Goal: Task Accomplishment & Management: Use online tool/utility

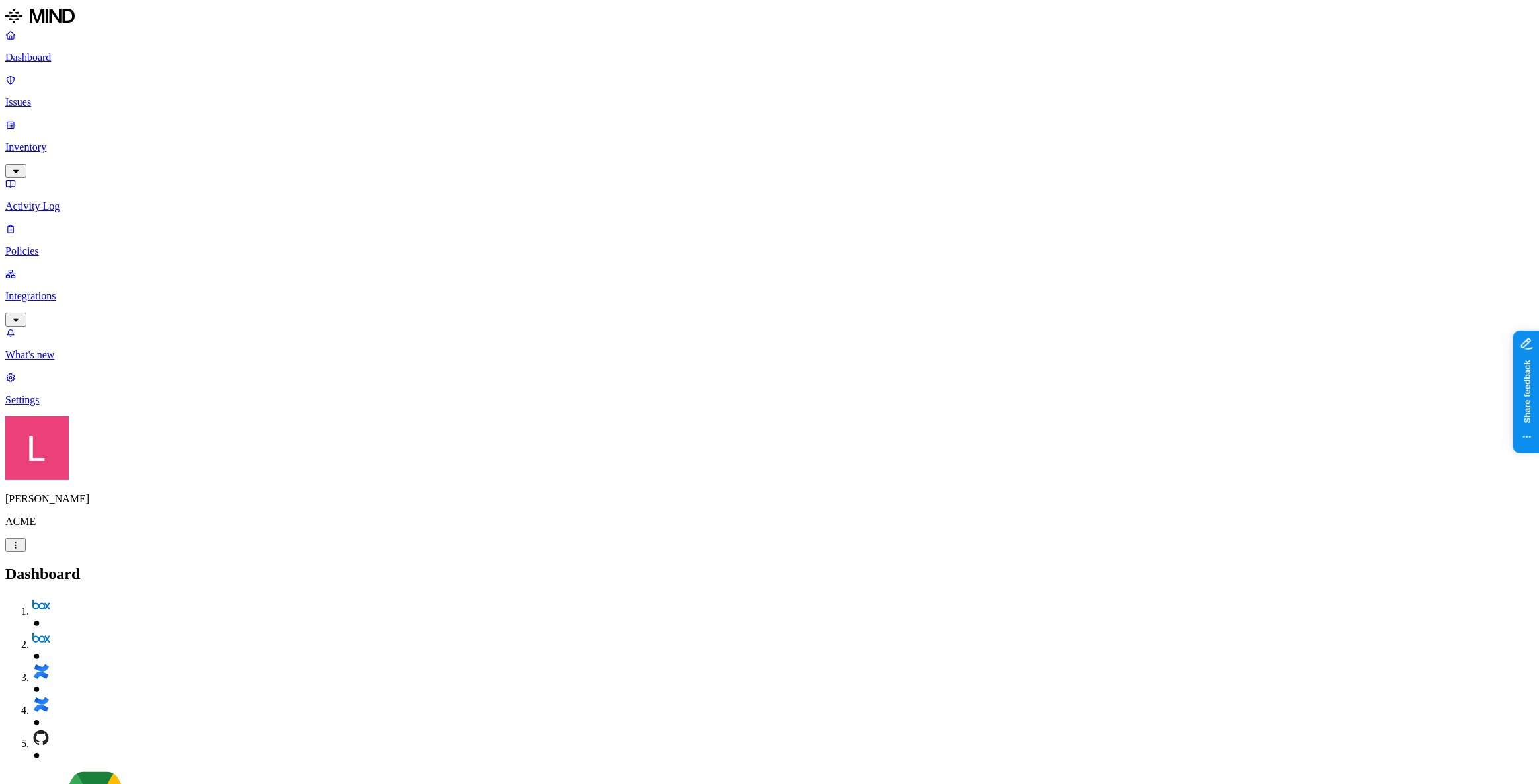
click at [508, 565] on h2 "Dashboard" at bounding box center [769, 574] width 1528 height 18
click at [75, 141] on p "Inventory" at bounding box center [769, 147] width 1528 height 12
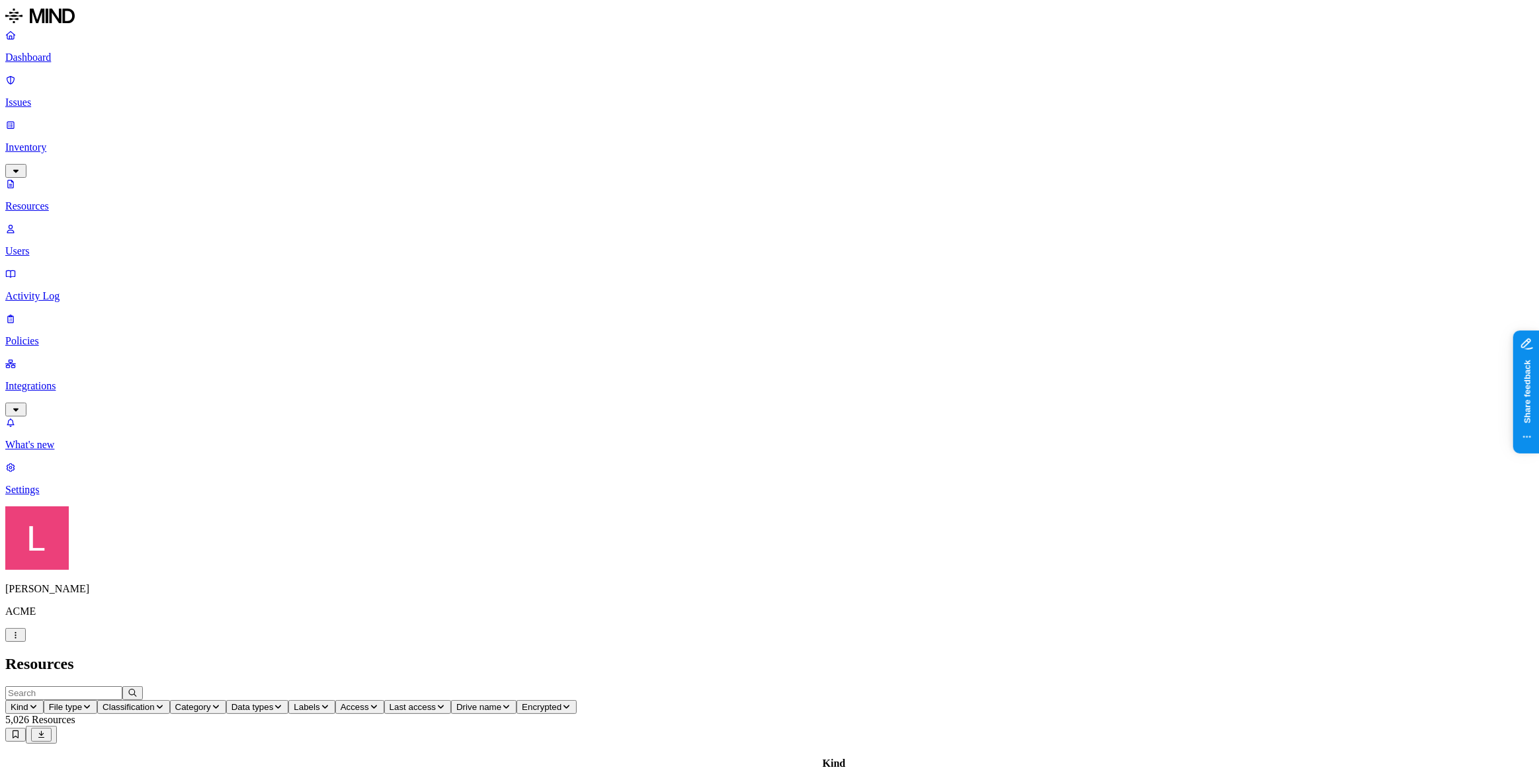
click at [38, 703] on icon "button" at bounding box center [33, 707] width 10 height 8
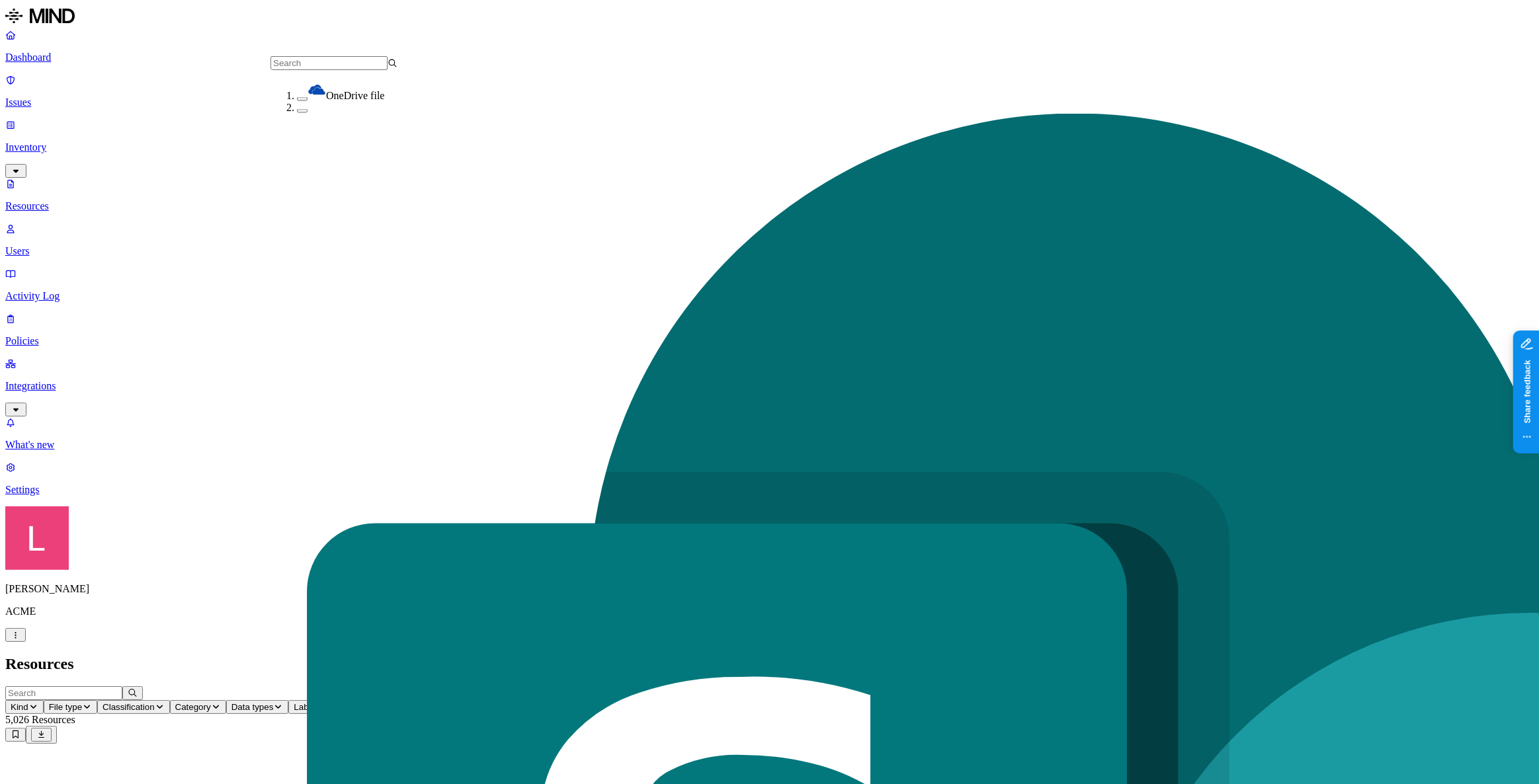
click at [297, 97] on button "button" at bounding box center [302, 99] width 11 height 4
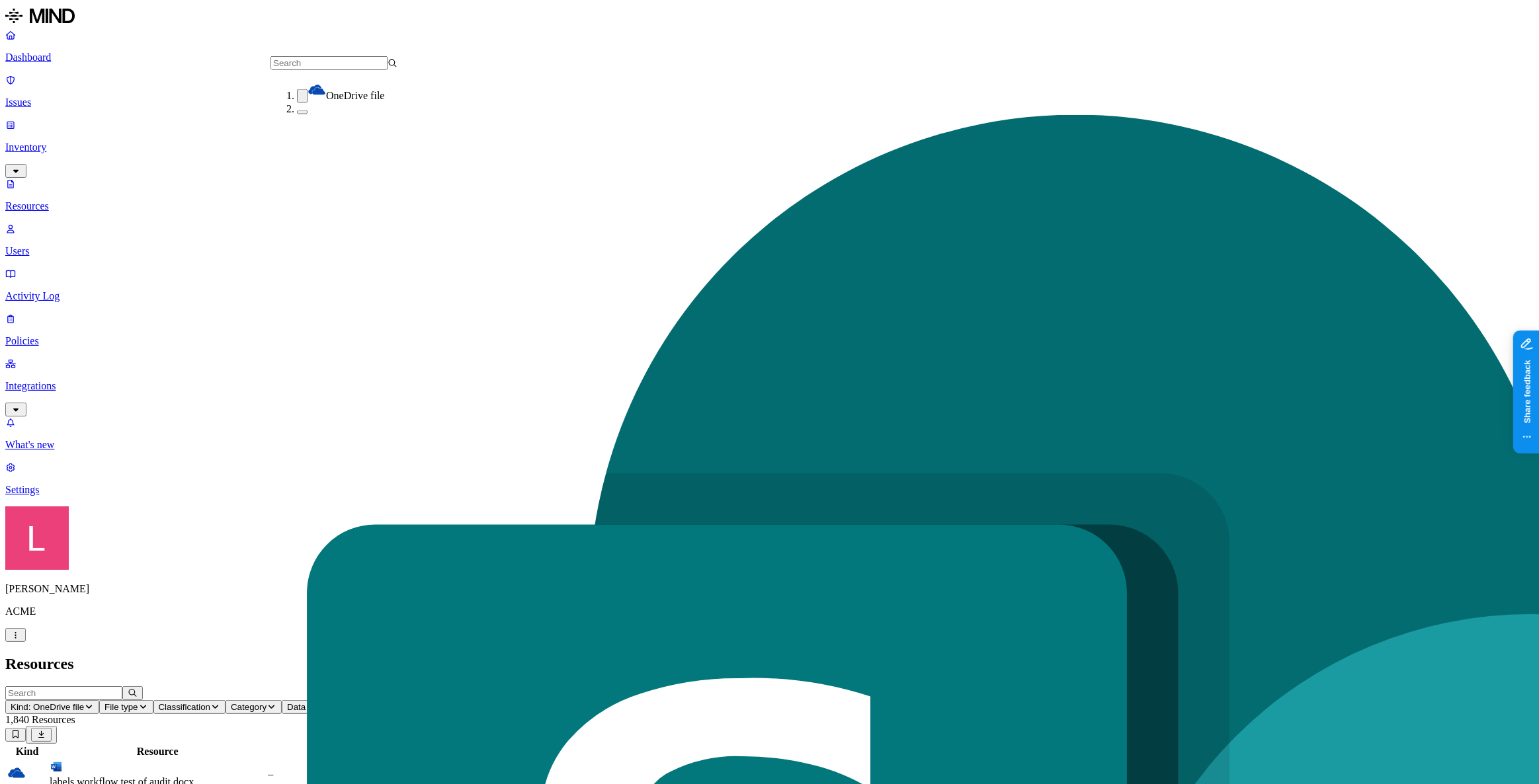
click at [297, 96] on button "button" at bounding box center [302, 96] width 11 height 14
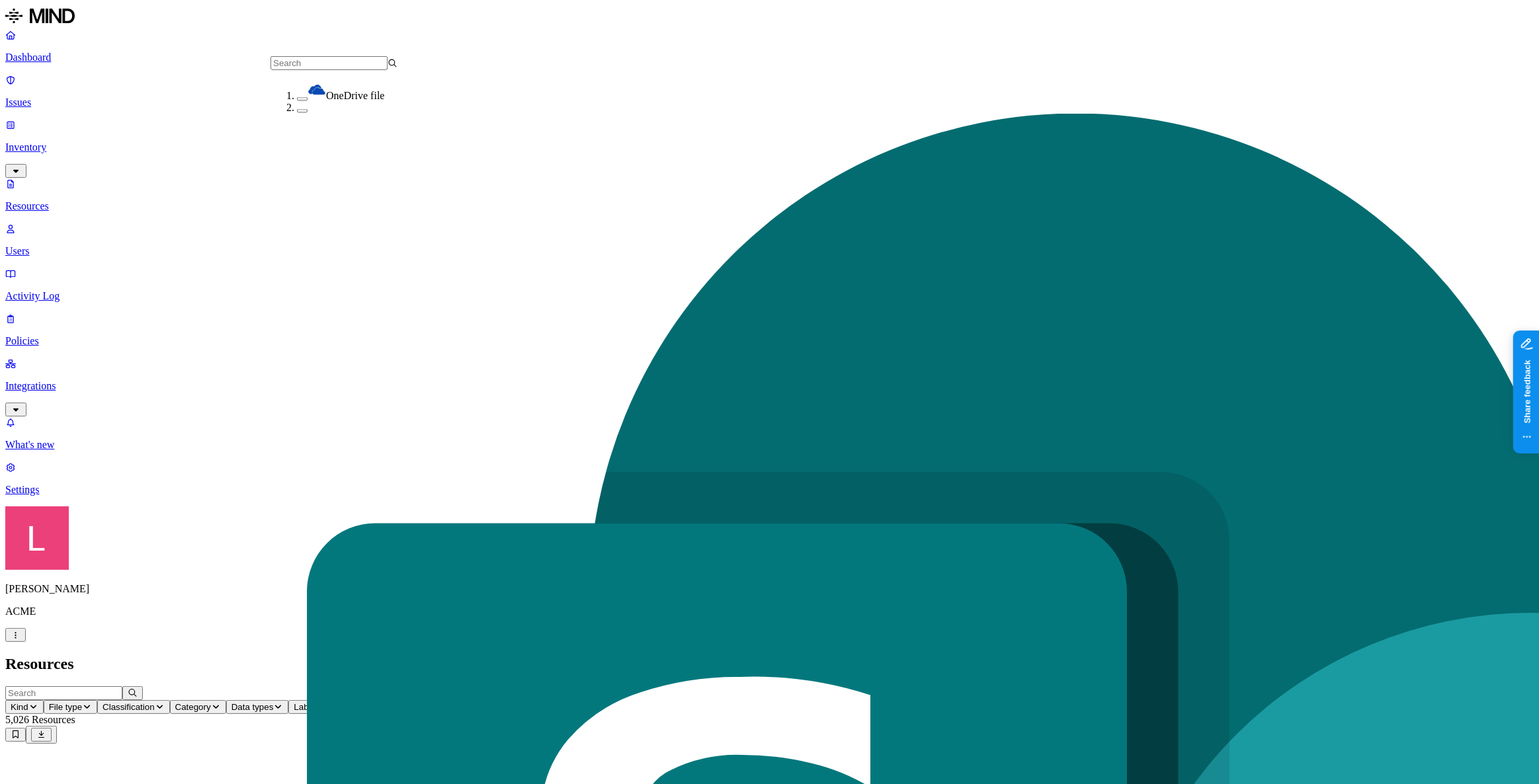
click at [43, 700] on button "Kind" at bounding box center [24, 707] width 38 height 14
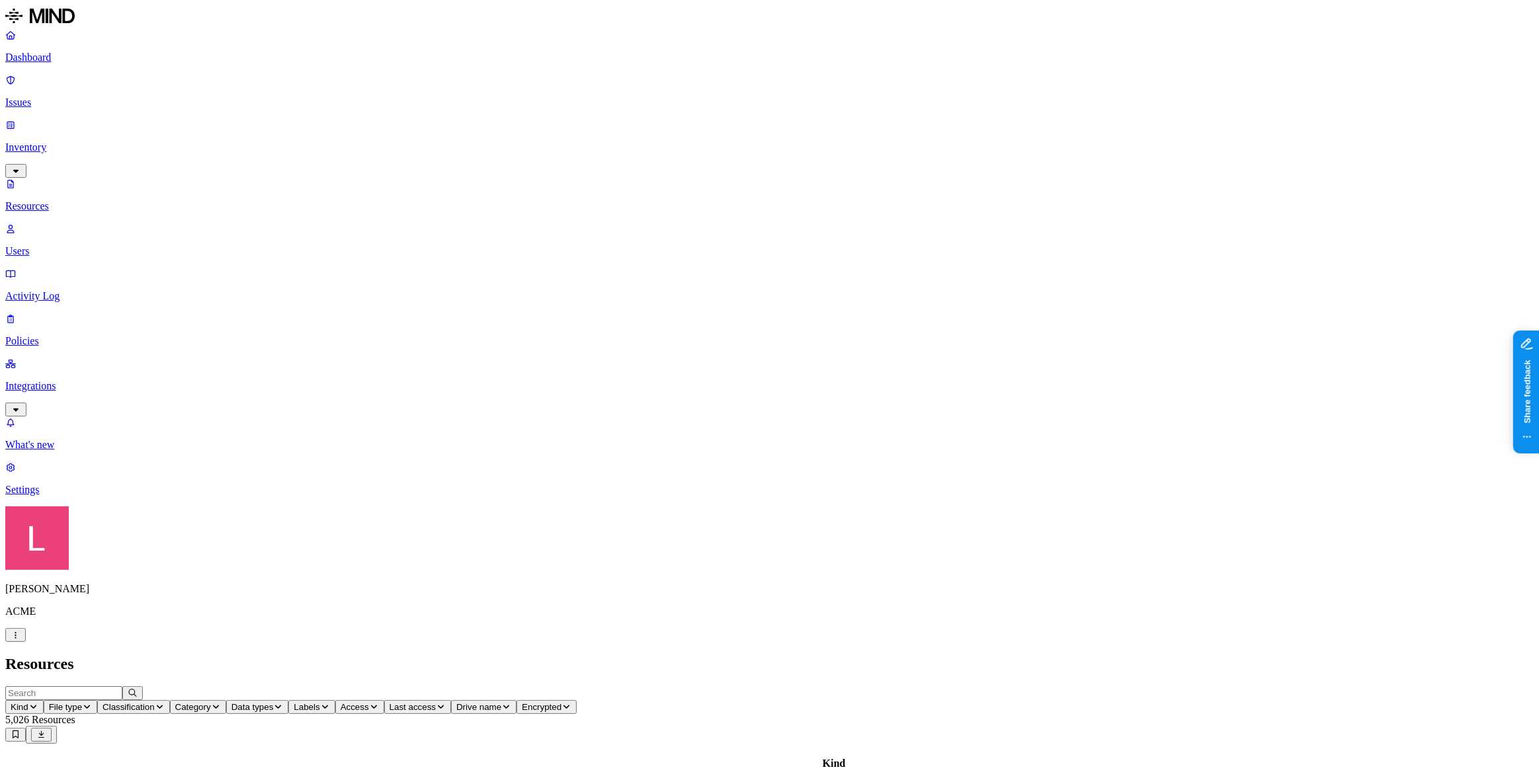
click at [59, 57] on p "Dashboard" at bounding box center [769, 58] width 1528 height 12
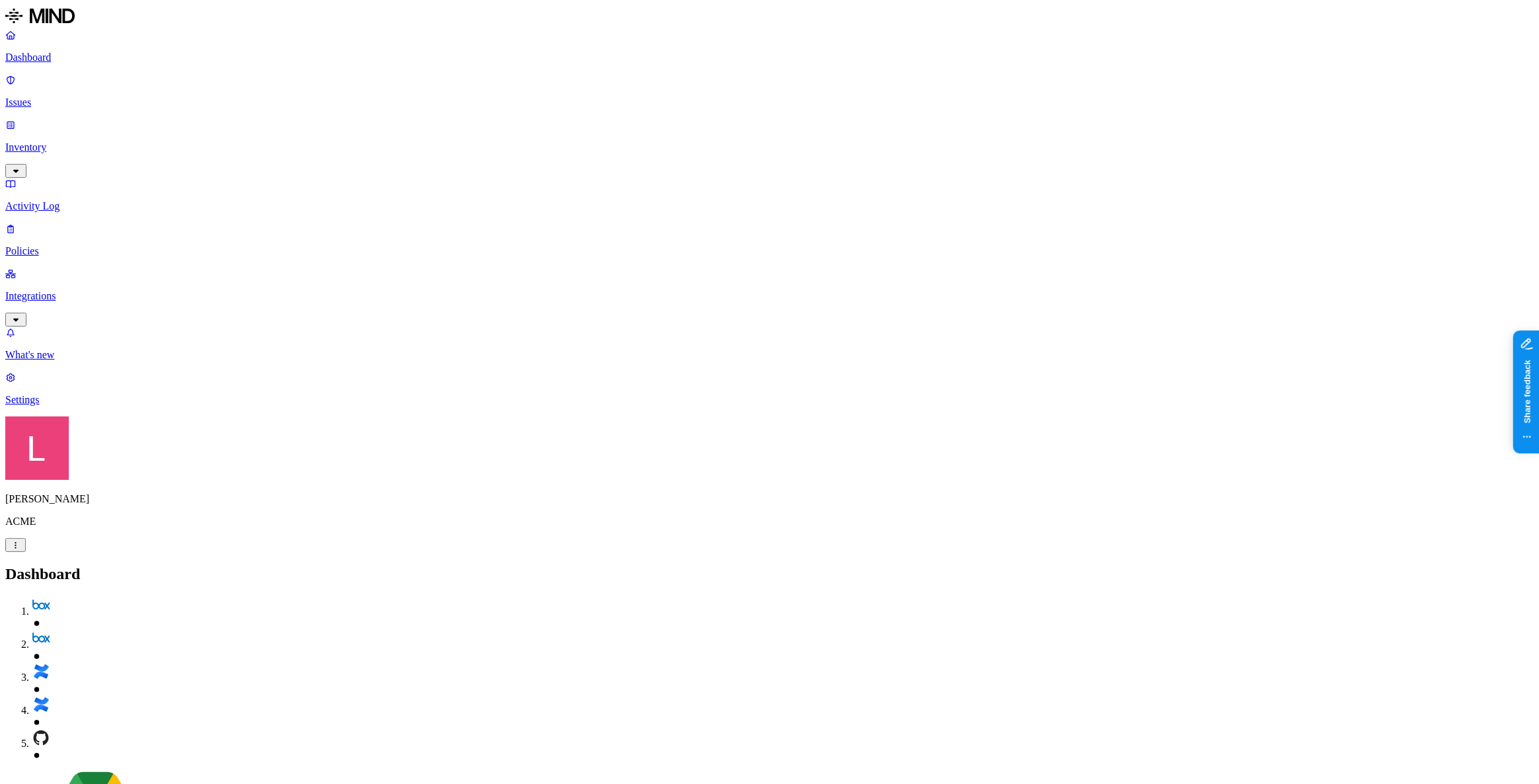
click at [94, 141] on p "Inventory" at bounding box center [769, 147] width 1528 height 12
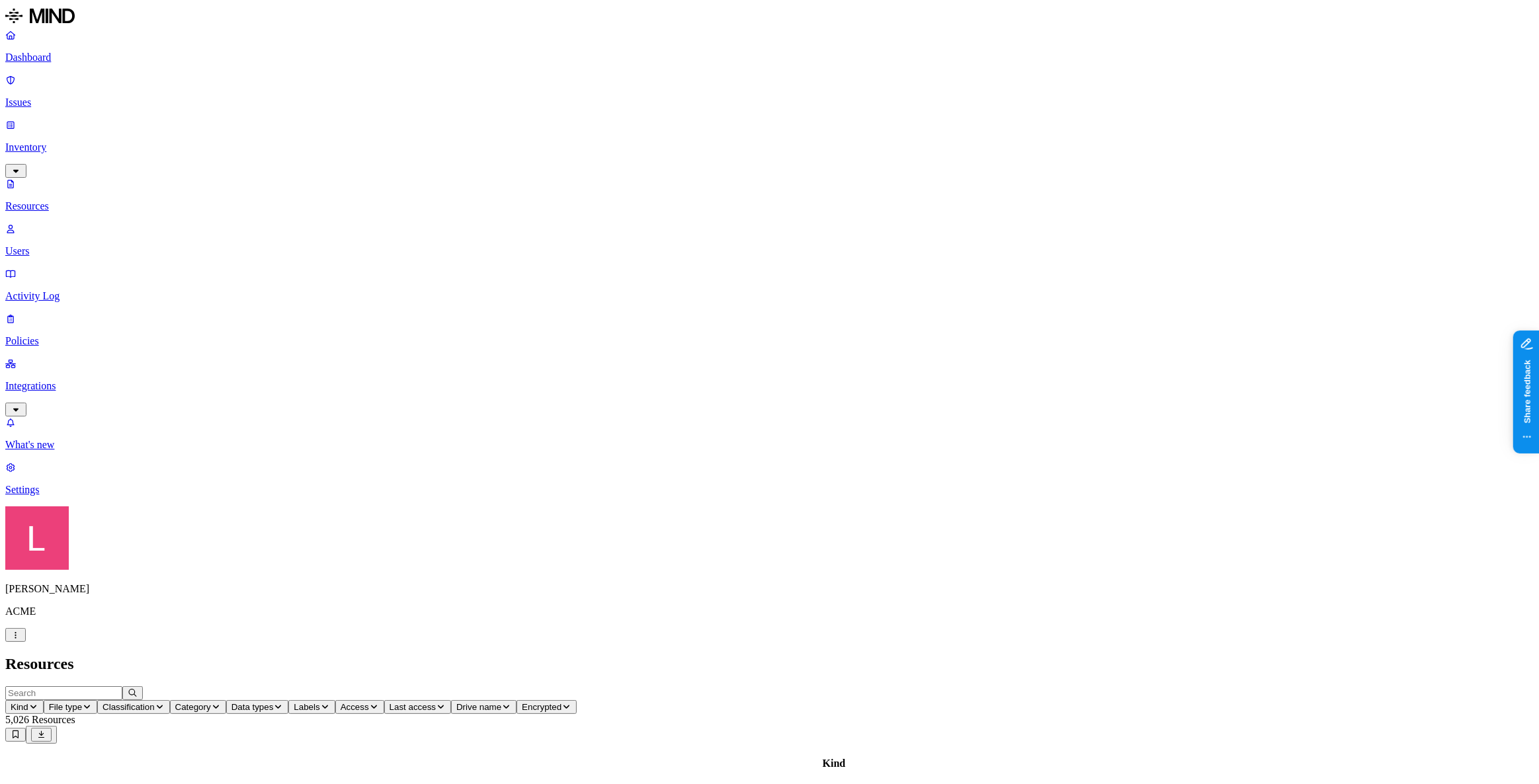
click at [38, 703] on icon "button" at bounding box center [33, 707] width 10 height 8
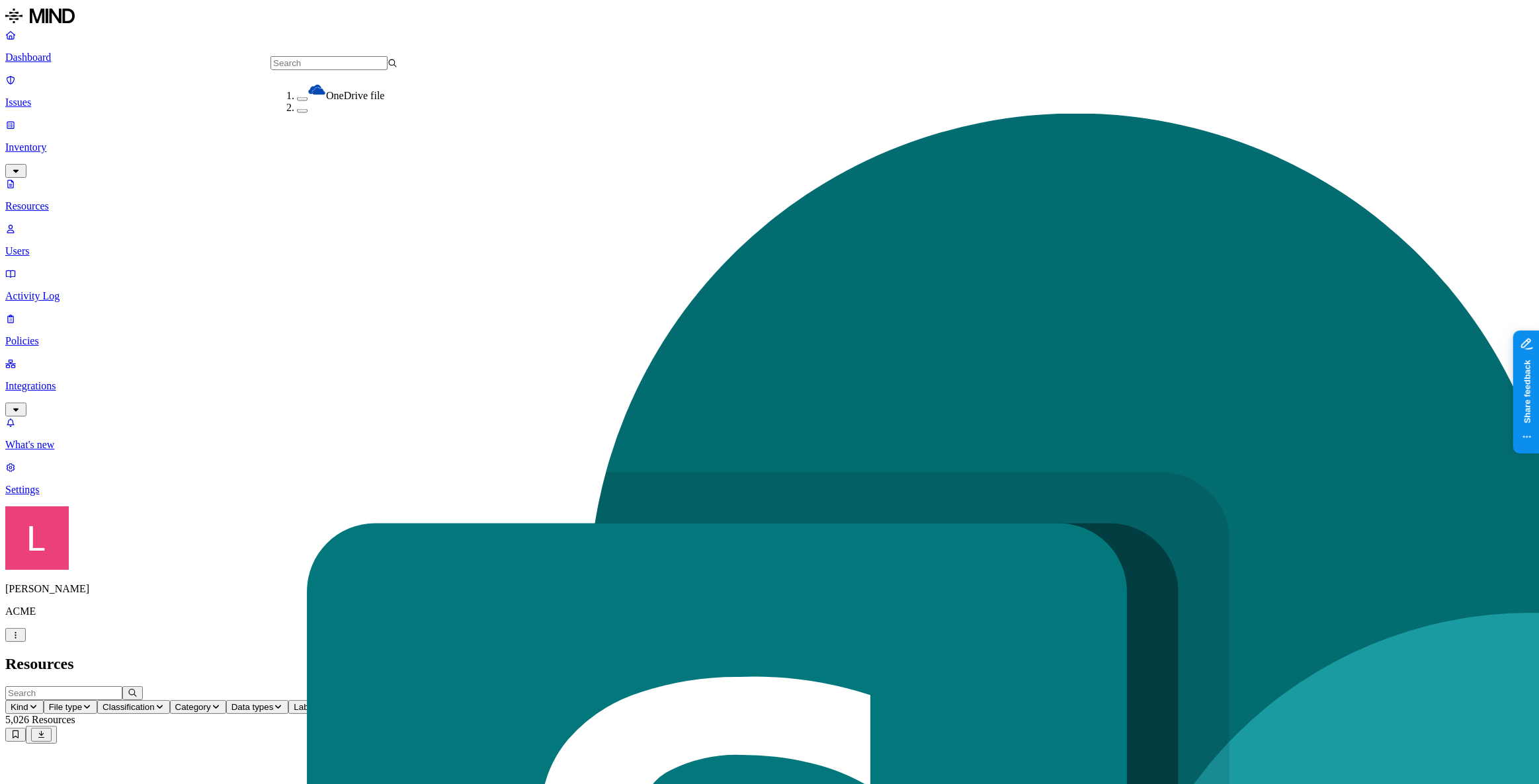
click at [1104, 655] on h2 "Resources" at bounding box center [769, 664] width 1528 height 18
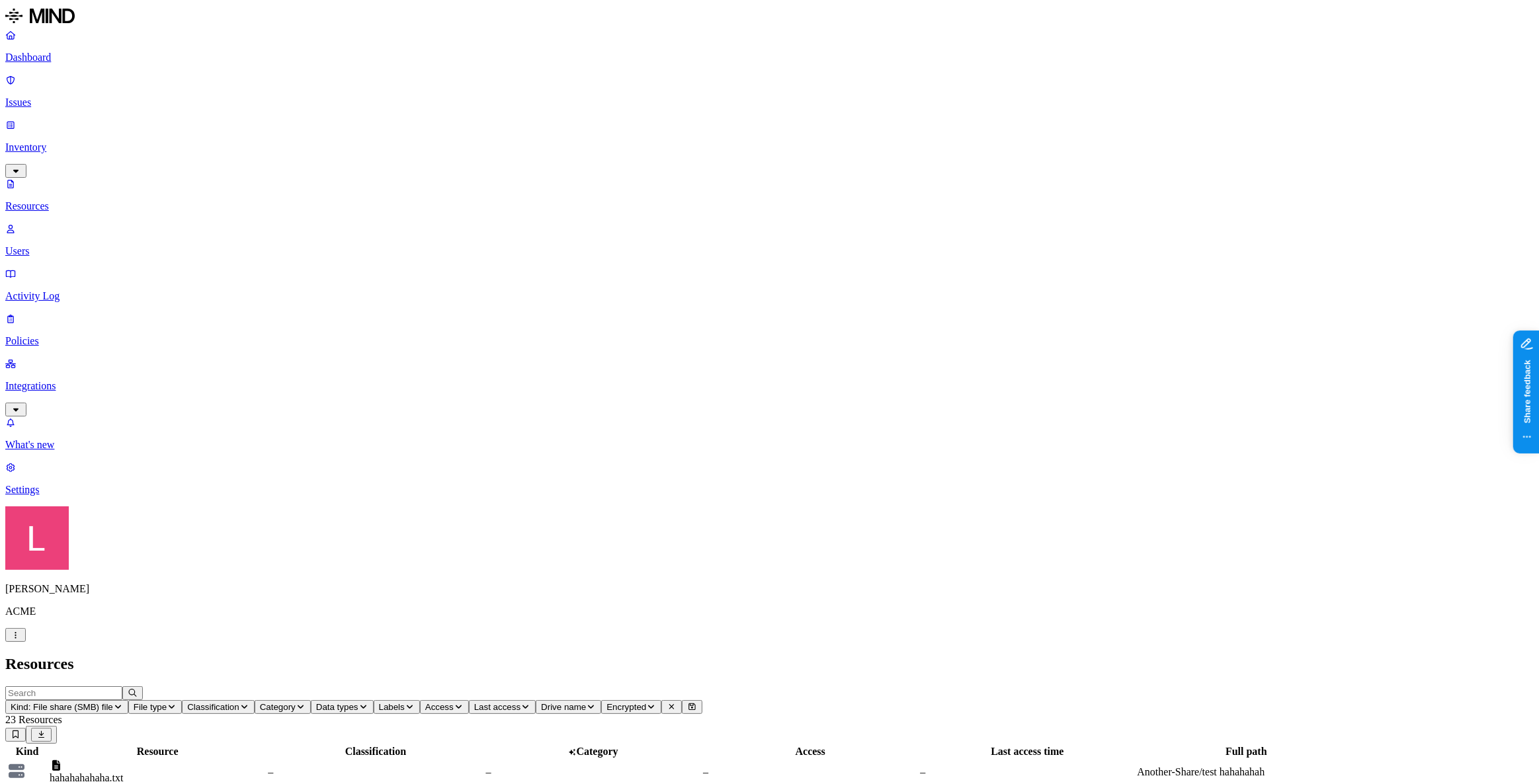
click at [128, 700] on button "Kind: File share (SMB) file" at bounding box center [67, 707] width 123 height 14
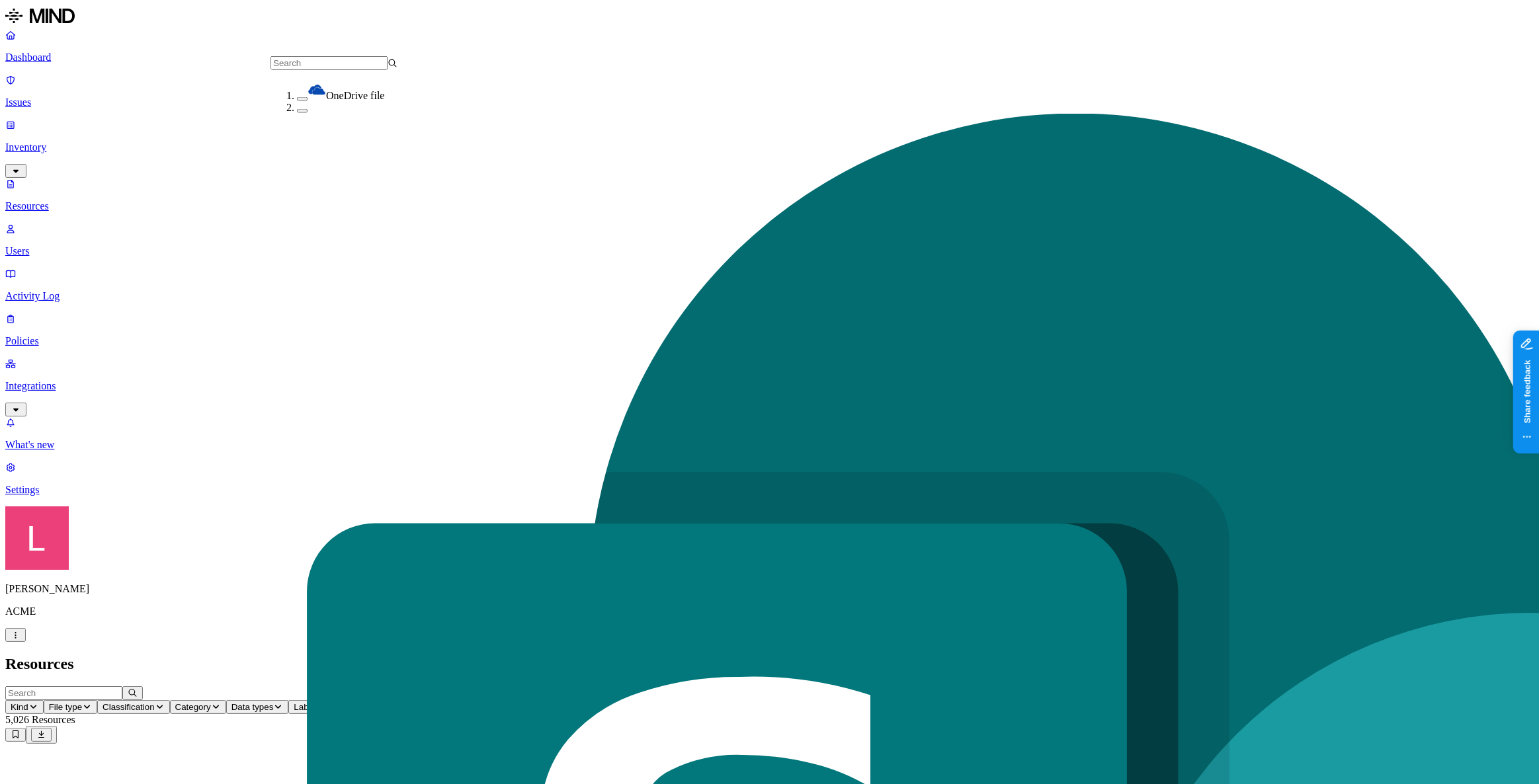
click at [438, 655] on header "Resources" at bounding box center [769, 664] width 1528 height 18
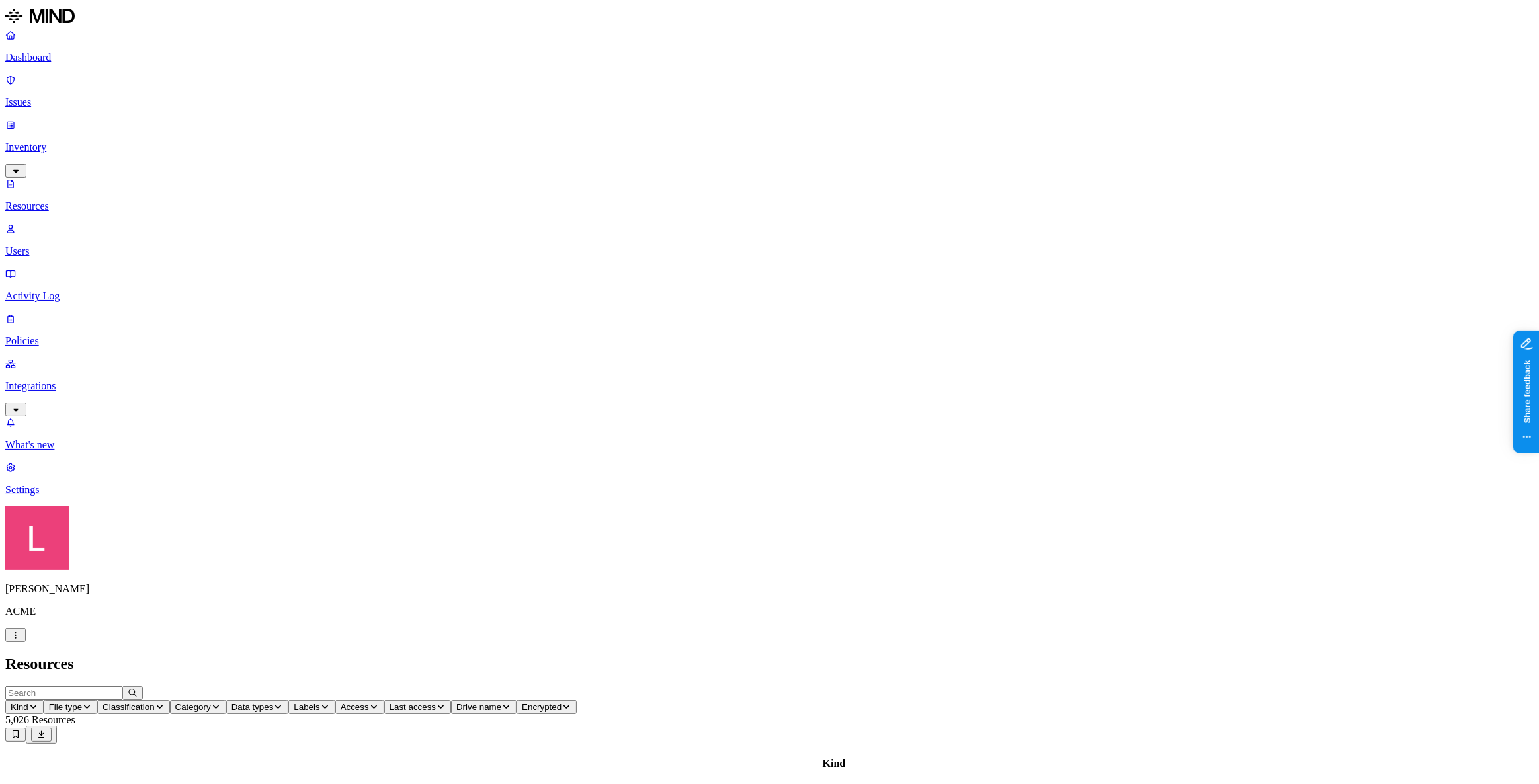
click at [38, 703] on icon "button" at bounding box center [33, 707] width 10 height 8
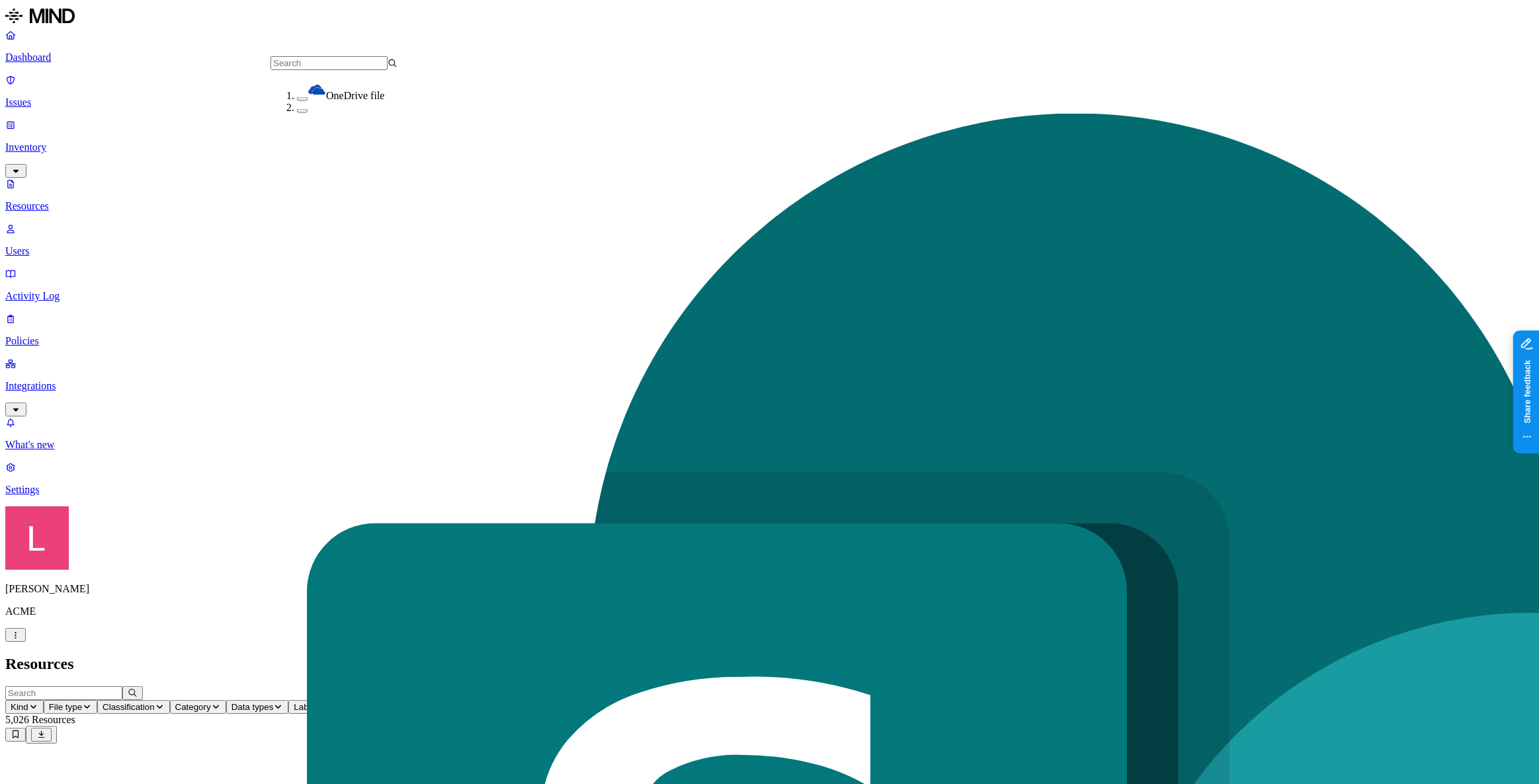
click at [1067, 655] on header "Resources" at bounding box center [769, 664] width 1528 height 18
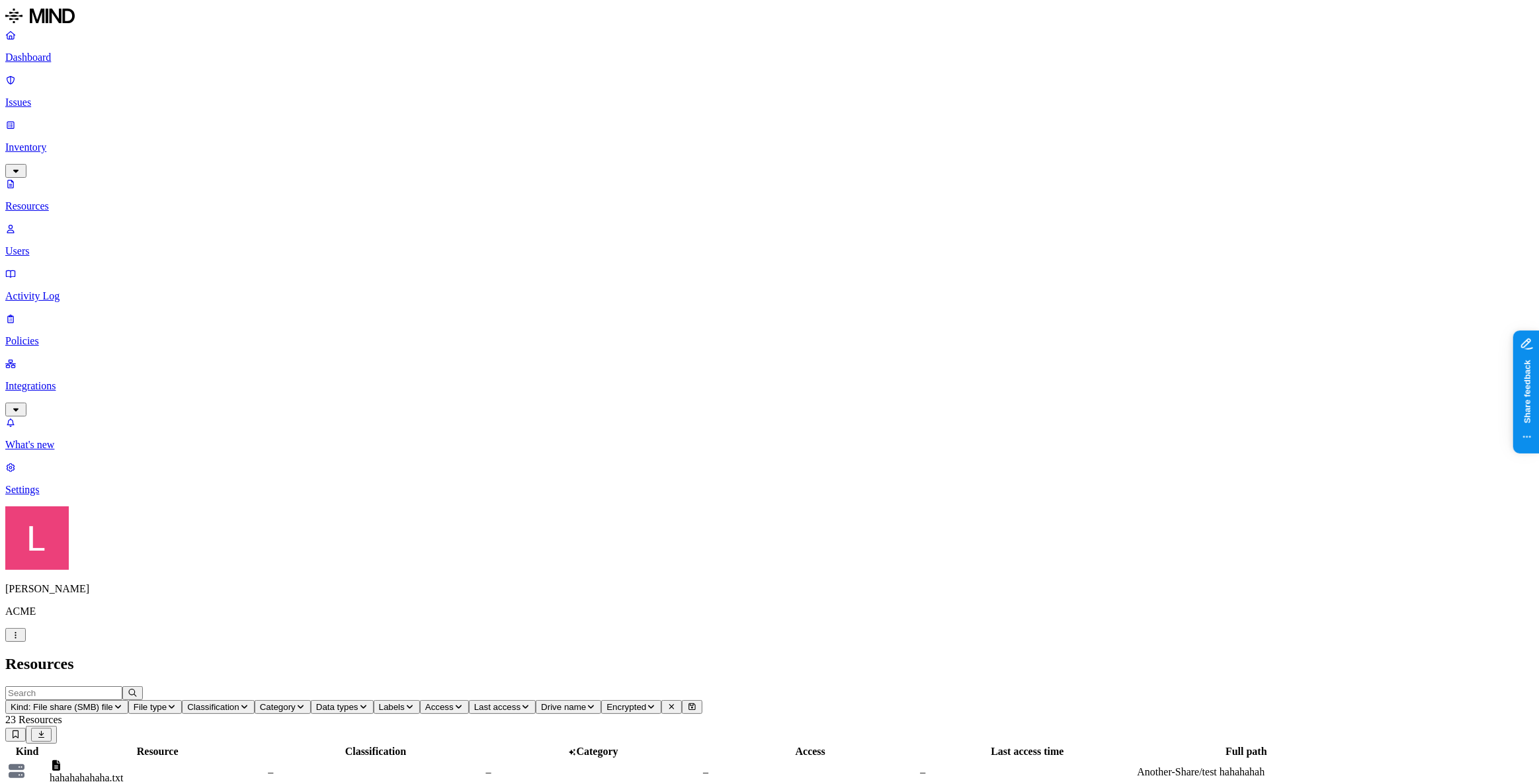
click at [1516, 46] on html "Dashboard Issues Inventory Resources Users Activity Log Policies Integrations W…" at bounding box center [769, 740] width 1539 height 1480
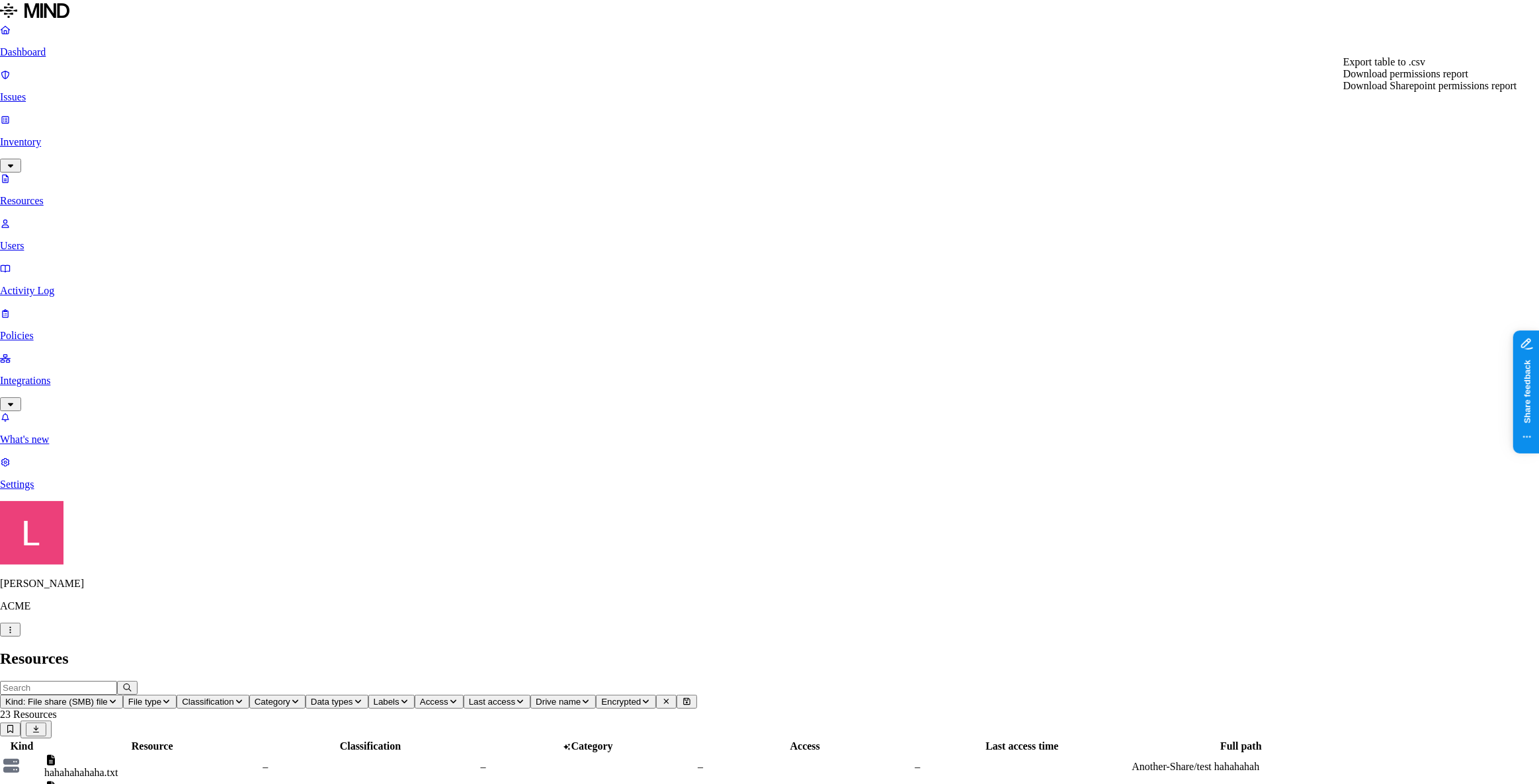
click at [1451, 79] on span "Download permissions report" at bounding box center [1406, 73] width 125 height 12
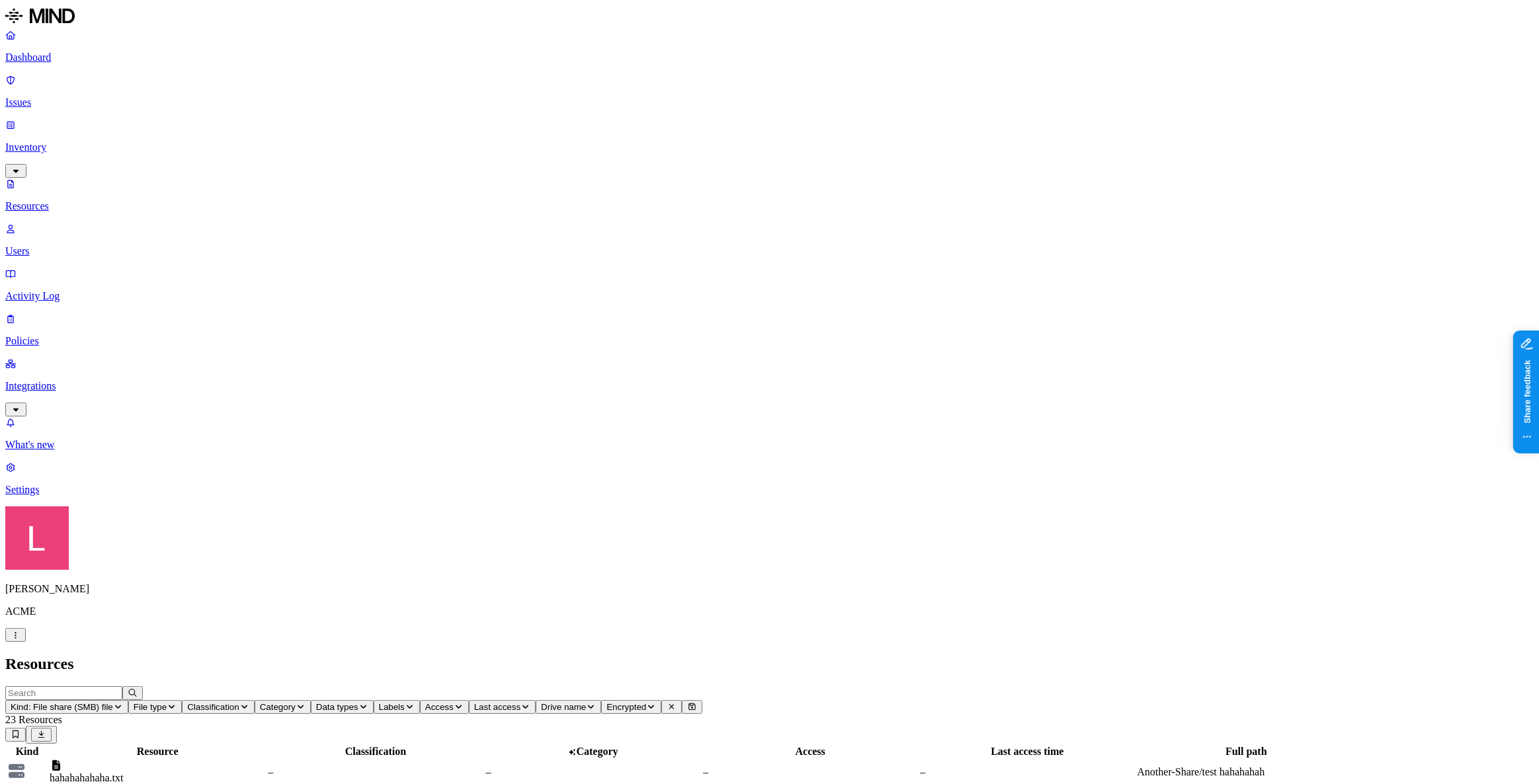
click at [53, 63] on p "Dashboard" at bounding box center [769, 58] width 1528 height 12
